Goal: Download file/media

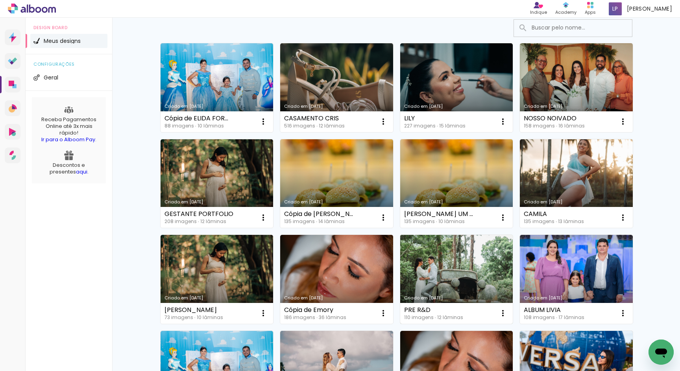
scroll to position [111, 0]
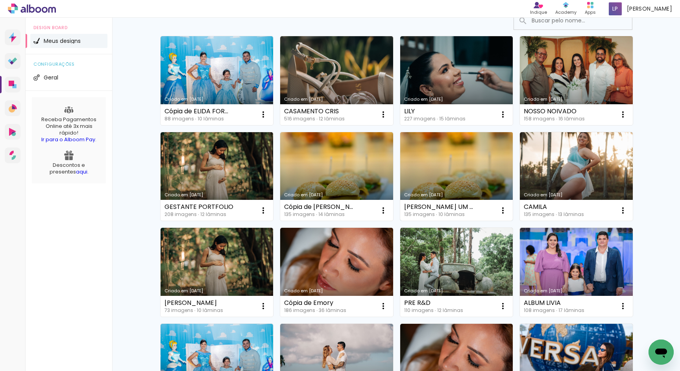
click at [462, 184] on link "Criado em [DATE]" at bounding box center [456, 176] width 113 height 89
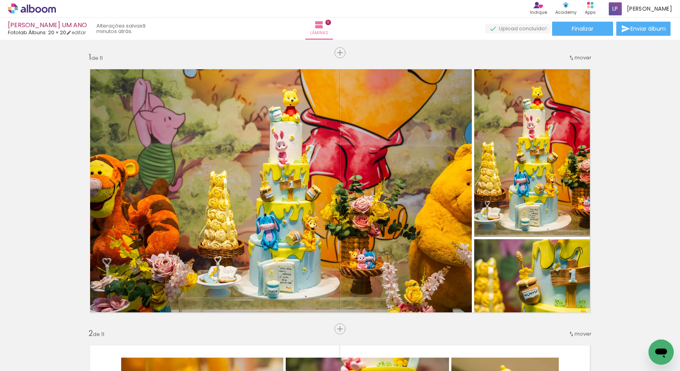
scroll to position [2260, 0]
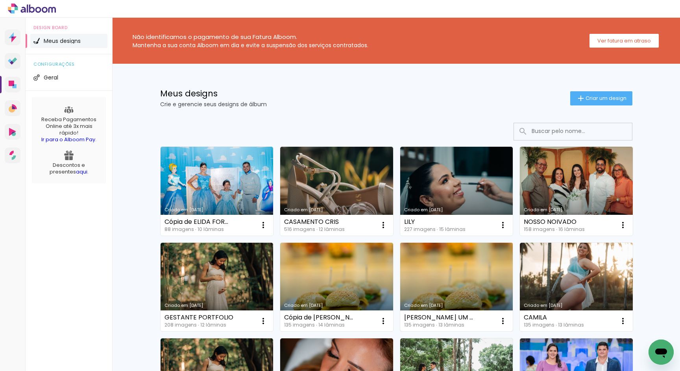
click at [443, 280] on link "Criado em [DATE]" at bounding box center [456, 287] width 113 height 89
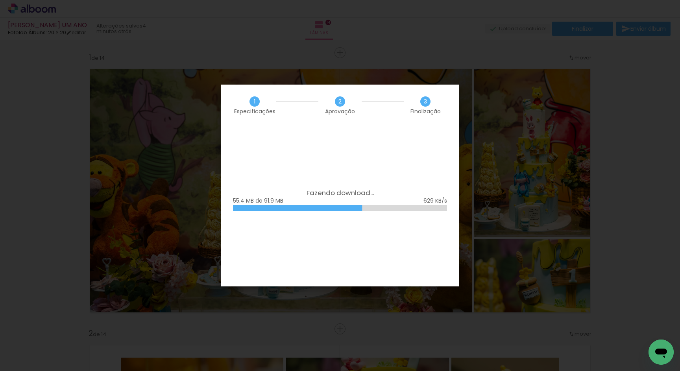
scroll to position [0, 1346]
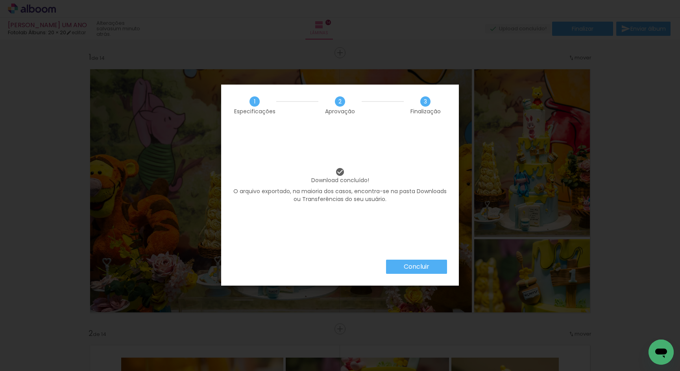
click at [433, 266] on paper-button "Concluir" at bounding box center [416, 267] width 61 height 14
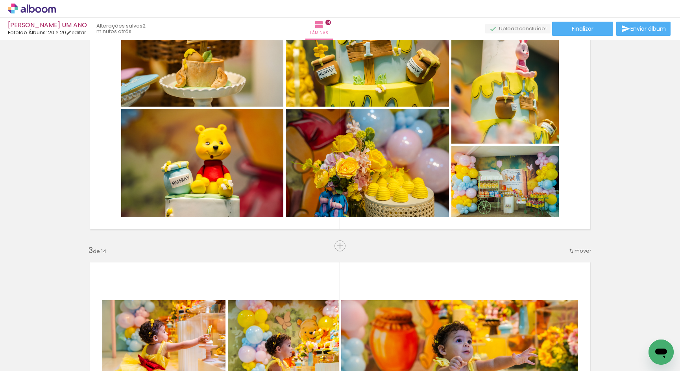
scroll to position [360, 0]
